Goal: Find contact information: Find contact information

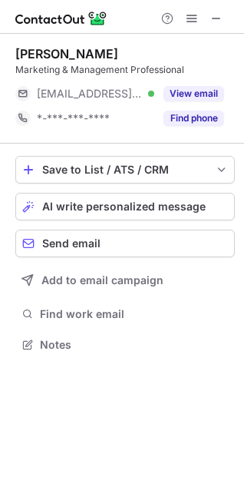
scroll to position [334, 244]
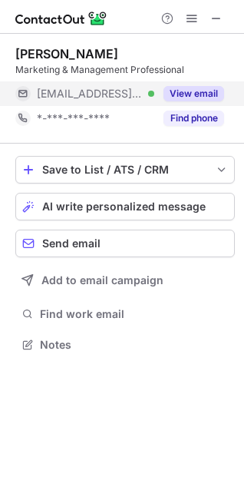
click at [203, 88] on button "View email" at bounding box center [194, 93] width 61 height 15
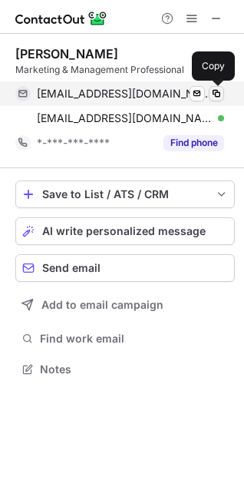
click at [217, 89] on span at bounding box center [217, 94] width 12 height 12
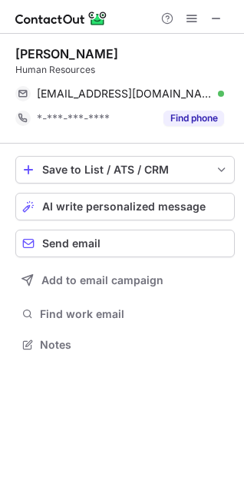
scroll to position [334, 244]
